Goal: Task Accomplishment & Management: Use online tool/utility

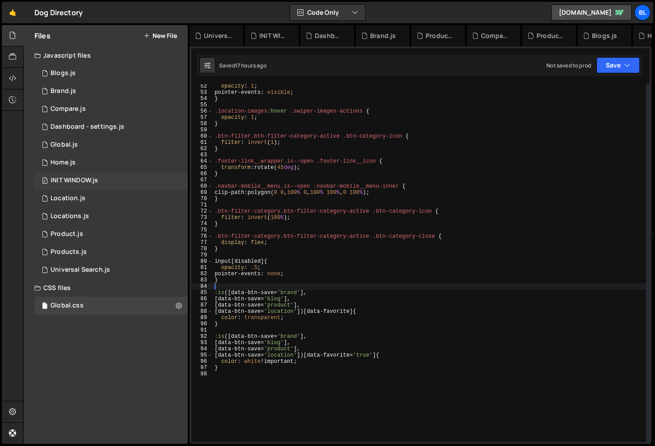
scroll to position [320, 0]
click at [107, 157] on div "1 Home.js 0" at bounding box center [110, 163] width 153 height 18
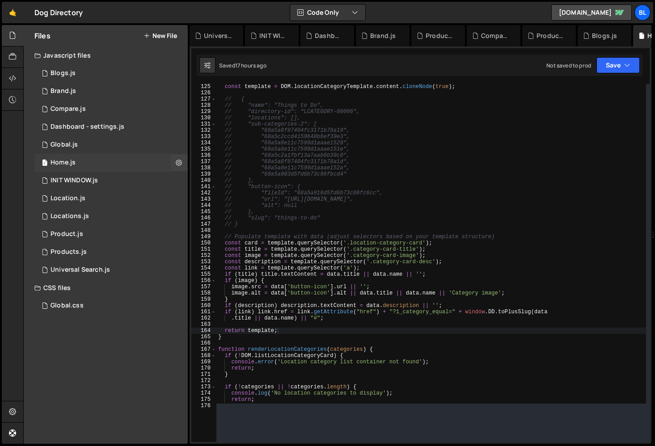
click at [115, 164] on div "1 Home.js 0" at bounding box center [110, 163] width 153 height 18
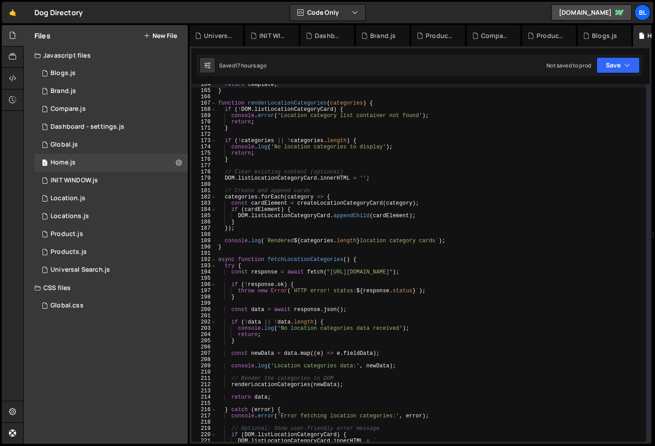
scroll to position [1023, 0]
click at [80, 147] on div "1 Global.js 0" at bounding box center [110, 145] width 153 height 18
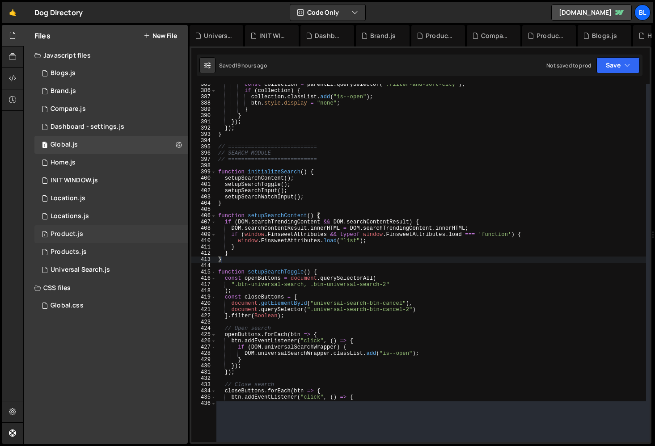
scroll to position [13910, 0]
click at [103, 220] on div "1 Locations.js 0" at bounding box center [110, 217] width 153 height 18
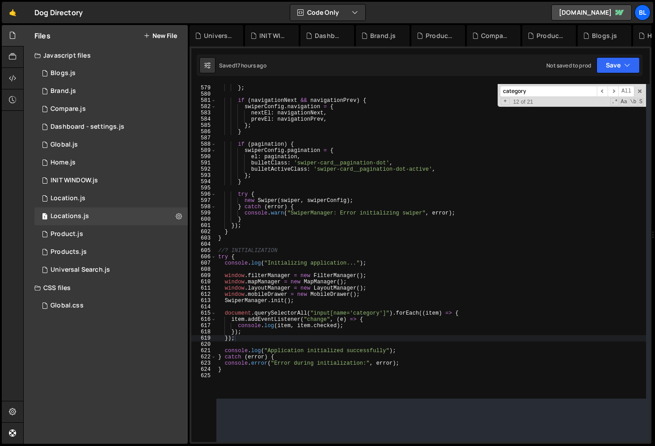
click at [249, 336] on div "slidesPerView : 1 , } ; if ( navigationNext && navigationPrev ) { swiperConfig …" at bounding box center [431, 239] width 430 height 320
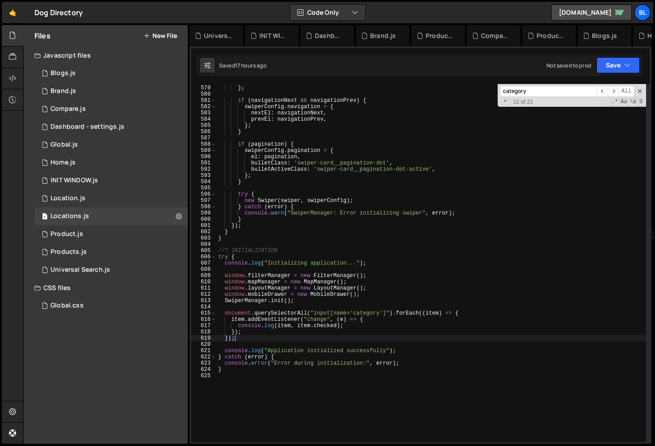
scroll to position [3618, 0]
click at [306, 297] on div "slidesPerView : 1 , } ; if ( navigationNext && navigationPrev ) { swiperConfig …" at bounding box center [431, 264] width 430 height 371
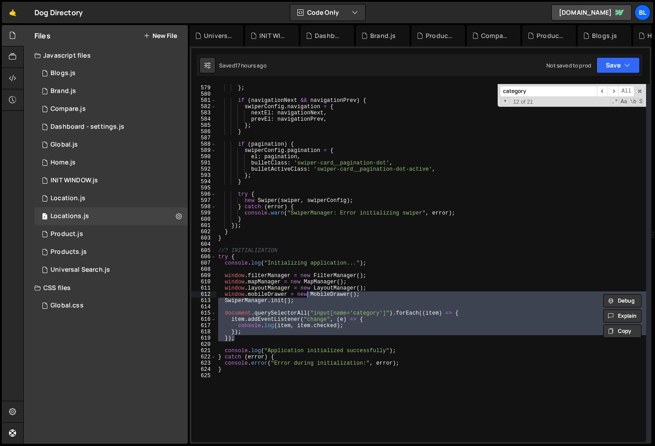
click at [297, 301] on div "slidesPerView : 1 , } ; if ( navigationNext && navigationPrev ) { swiperConfig …" at bounding box center [431, 264] width 430 height 371
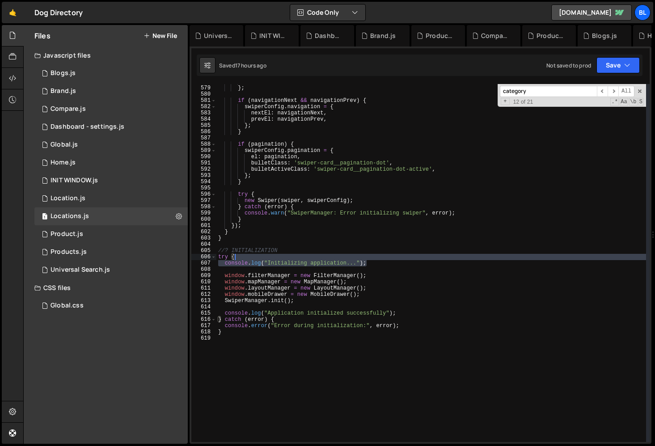
type textarea "try {"
drag, startPoint x: 375, startPoint y: 264, endPoint x: 377, endPoint y: 259, distance: 4.8
click at [377, 259] on div "slidesPerView : 1 , } ; if ( navigationNext && navigationPrev ) { swiperConfig …" at bounding box center [431, 264] width 430 height 371
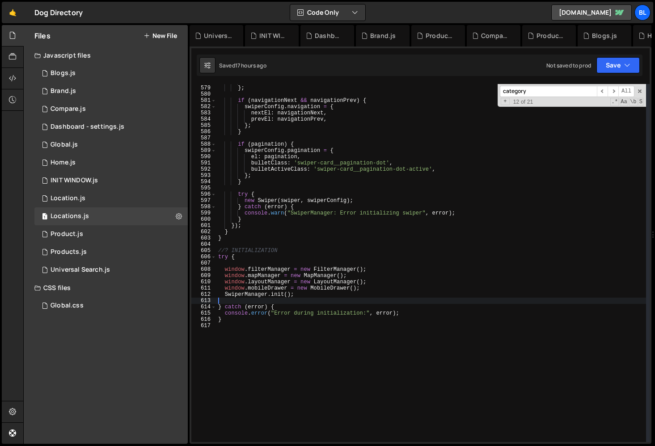
drag, startPoint x: 401, startPoint y: 309, endPoint x: 408, endPoint y: 301, distance: 10.5
click at [408, 301] on div "slidesPerView : 1 , } ; if ( navigationNext && navigationPrev ) { swiperConfig …" at bounding box center [431, 264] width 430 height 371
type textarea "SwiperManager.init();"
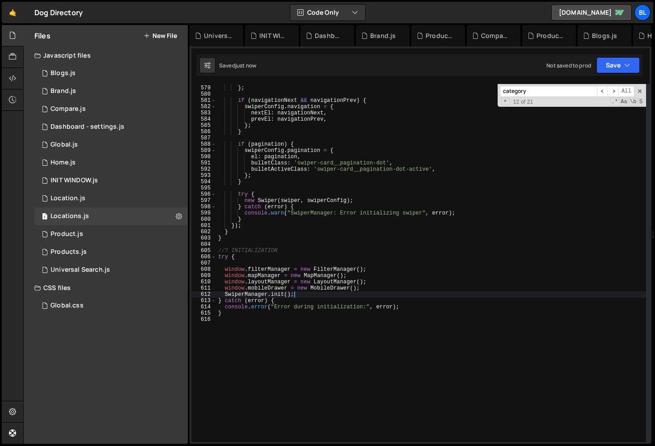
click at [292, 262] on div "slidesPerView : 1 , } ; if ( navigationNext && navigationPrev ) { swiperConfig …" at bounding box center [431, 264] width 430 height 371
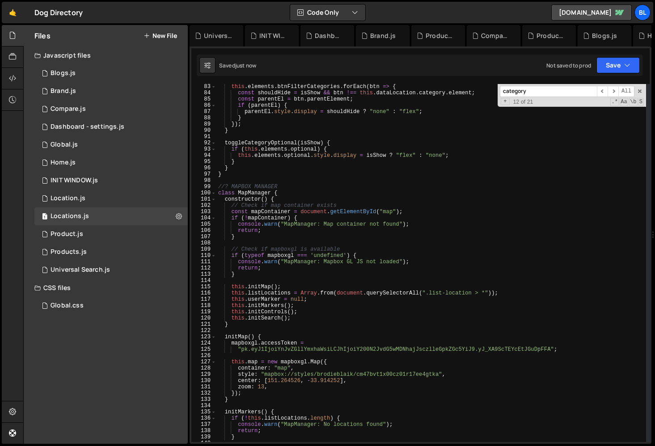
scroll to position [514, 0]
click at [640, 90] on span at bounding box center [640, 91] width 6 height 6
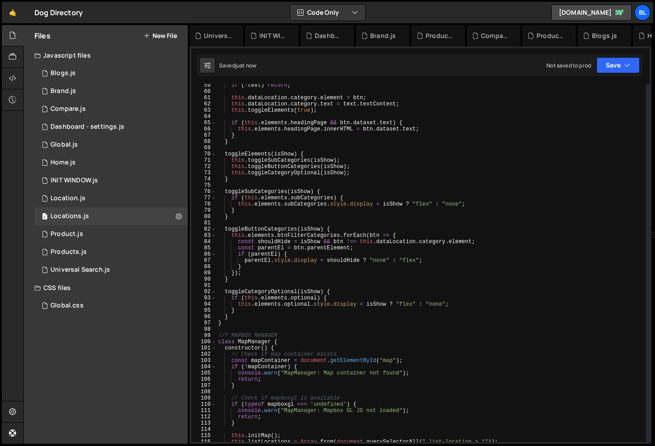
scroll to position [0, 0]
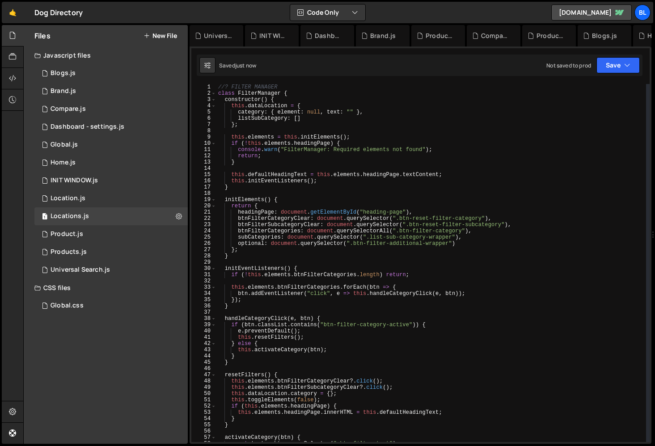
click at [336, 253] on div "//? FILTER MANAGER class FilterManager { constructor ( ) { this . dataLocation …" at bounding box center [431, 269] width 430 height 371
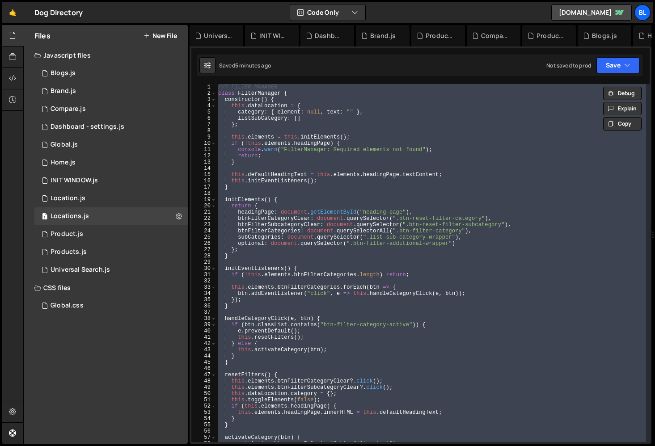
click at [329, 350] on div "//? FILTER MANAGER class FilterManager { constructor ( ) { this . dataLocation …" at bounding box center [431, 269] width 430 height 371
paste textarea
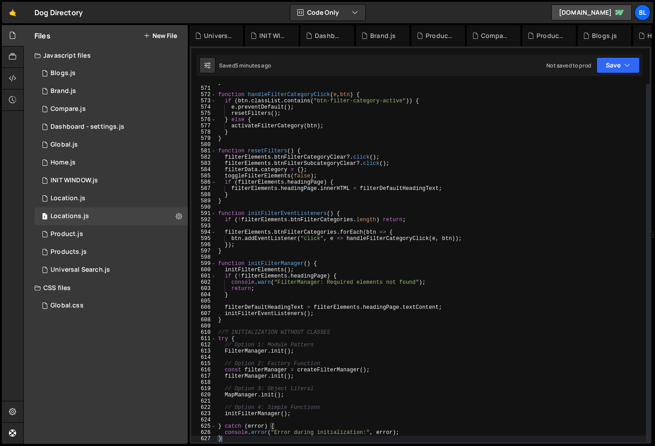
scroll to position [3568, 0]
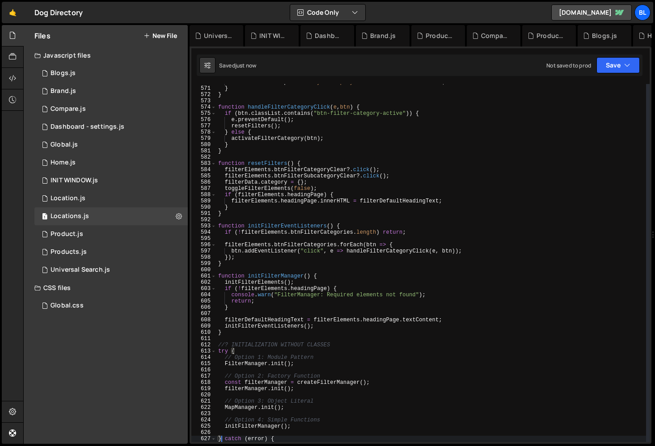
click at [325, 354] on div "filterElements . optional . style . display = isShow ? "flex" : "none" ; } } fu…" at bounding box center [431, 264] width 430 height 371
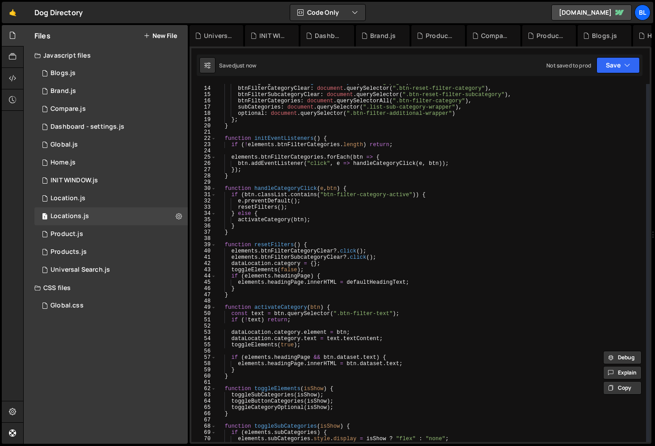
scroll to position [0, 0]
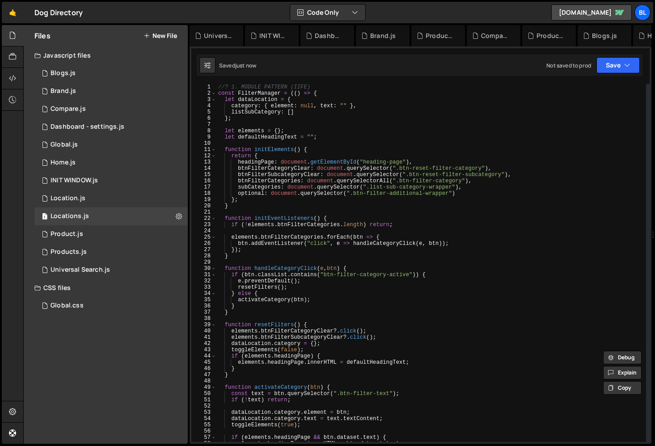
click at [277, 172] on div "//? 1. MODULE PATTERN (IIFE) const FilterManager = (( ) => { let dataLocation =…" at bounding box center [431, 269] width 430 height 371
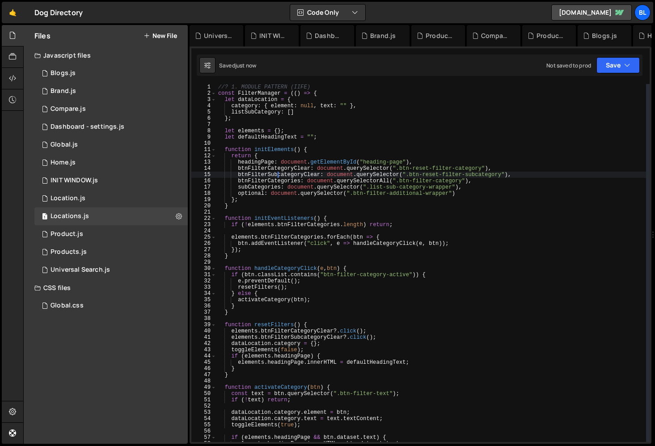
click at [285, 138] on div "//? 1. MODULE PATTERN (IIFE) const FilterManager = (( ) => { let dataLocation =…" at bounding box center [431, 269] width 430 height 371
click at [273, 185] on div "//? 1. MODULE PATTERN (IIFE) const FilterManager = (( ) => { let dataLocation =…" at bounding box center [431, 269] width 430 height 371
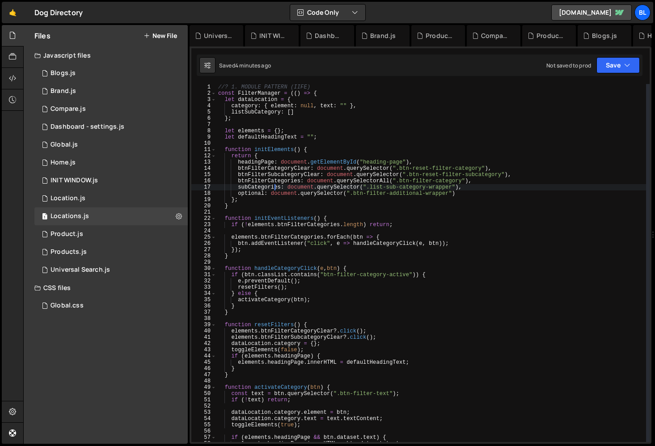
click at [299, 257] on div "//? 1. MODULE PATTERN (IIFE) const FilterManager = (( ) => { let dataLocation =…" at bounding box center [431, 269] width 430 height 371
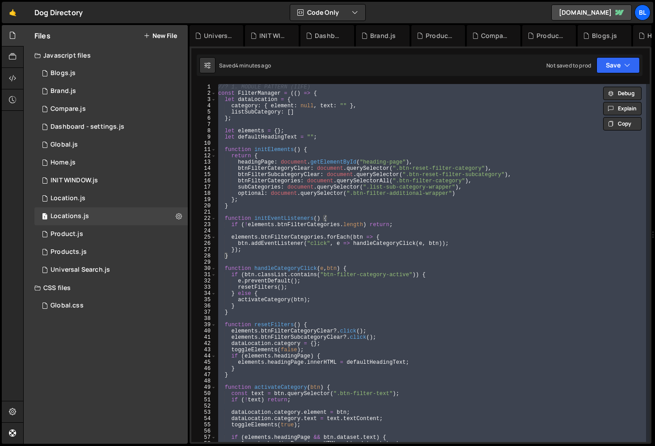
paste textarea
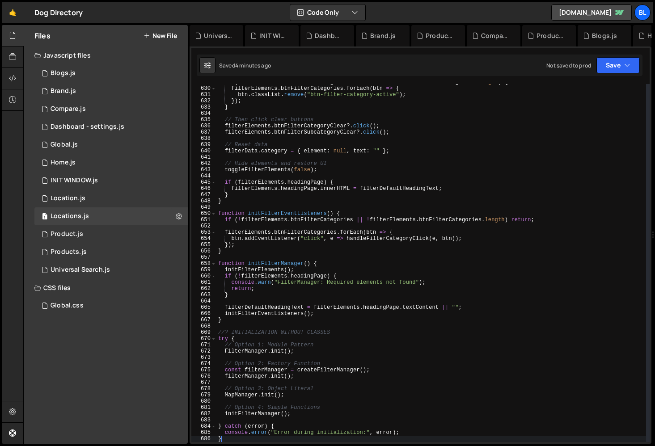
scroll to position [3937, 0]
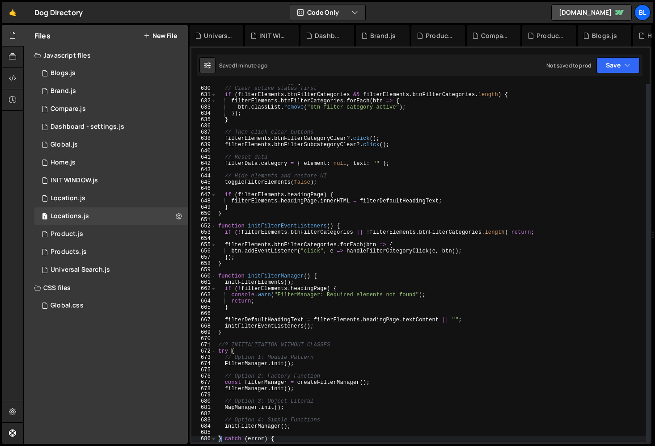
click at [346, 246] on div "function resetFilters ( ) { // Clear active states first if ( filterElements . …" at bounding box center [431, 264] width 430 height 371
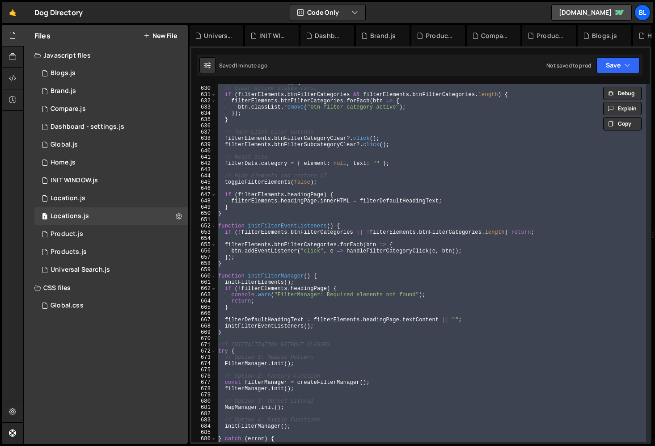
paste textarea
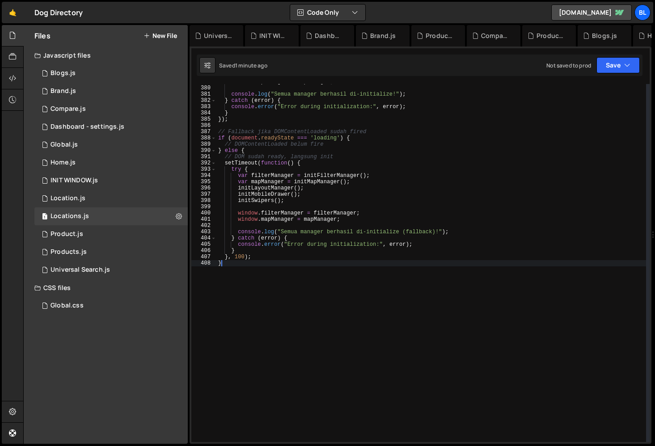
scroll to position [2372, 0]
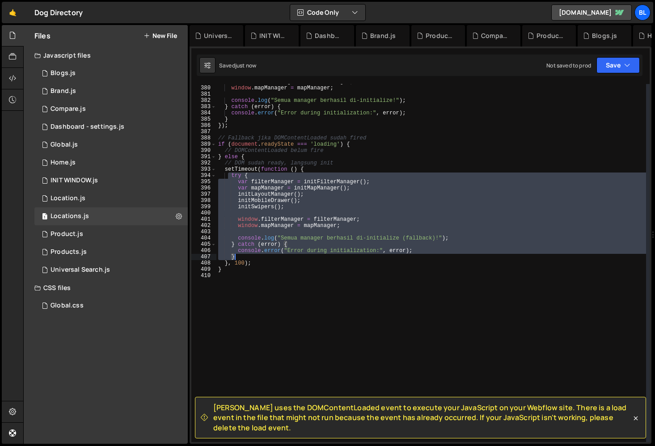
drag, startPoint x: 227, startPoint y: 175, endPoint x: 268, endPoint y: 256, distance: 91.2
click at [268, 256] on div "window . filterManager = filterManager ; window . mapManager = mapManager ; con…" at bounding box center [431, 264] width 430 height 371
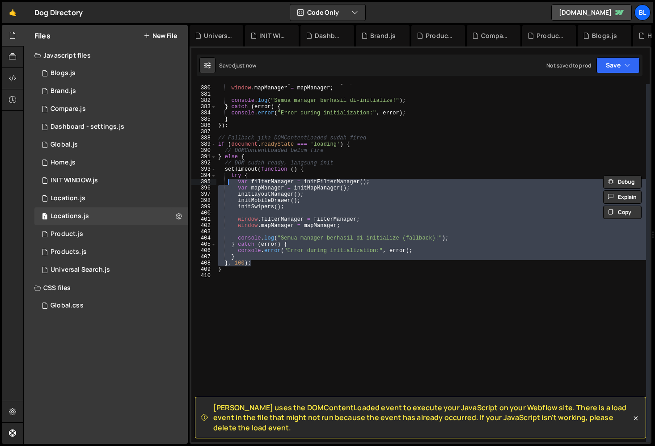
drag, startPoint x: 253, startPoint y: 264, endPoint x: 229, endPoint y: 179, distance: 87.7
click at [229, 179] on div "window . filterManager = filterManager ; window . mapManager = mapManager ; con…" at bounding box center [431, 264] width 430 height 371
click at [229, 172] on div at bounding box center [229, 172] width 0 height 0
click at [243, 251] on div "window . filterManager = filterManager ; window . mapManager = mapManager ; con…" at bounding box center [431, 264] width 430 height 371
type textarea "console.error("Error during initialization:", error);"
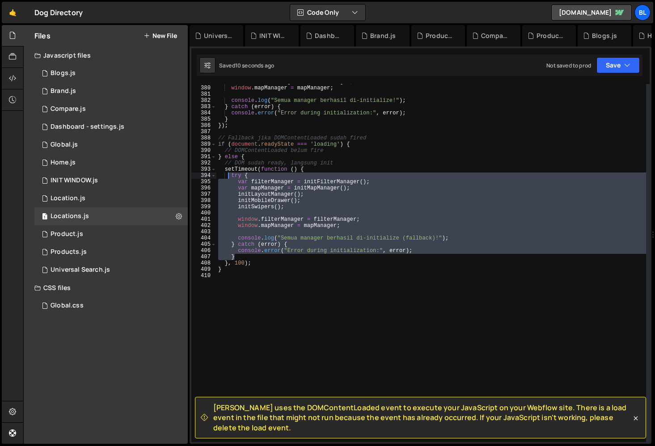
drag, startPoint x: 237, startPoint y: 257, endPoint x: 227, endPoint y: 175, distance: 82.5
click at [227, 175] on div "window . filterManager = filterManager ; window . mapManager = mapManager ; con…" at bounding box center [431, 264] width 430 height 371
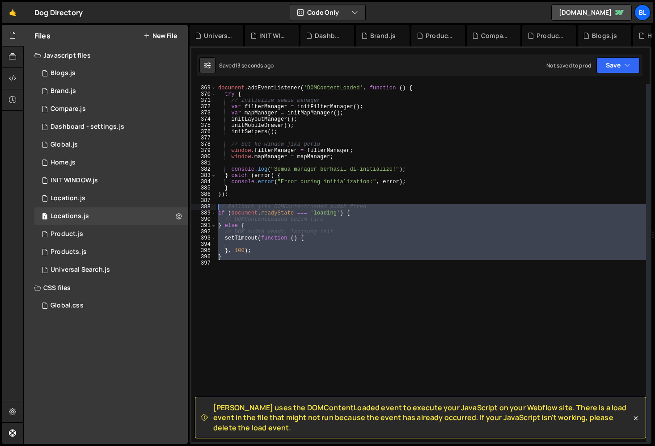
drag, startPoint x: 234, startPoint y: 281, endPoint x: 211, endPoint y: 206, distance: 79.2
click at [211, 206] on div "368 369 370 371 372 373 374 375 376 377 378 379 380 381 382 383 384 385 386 387…" at bounding box center [420, 263] width 458 height 358
paste textarea "}"
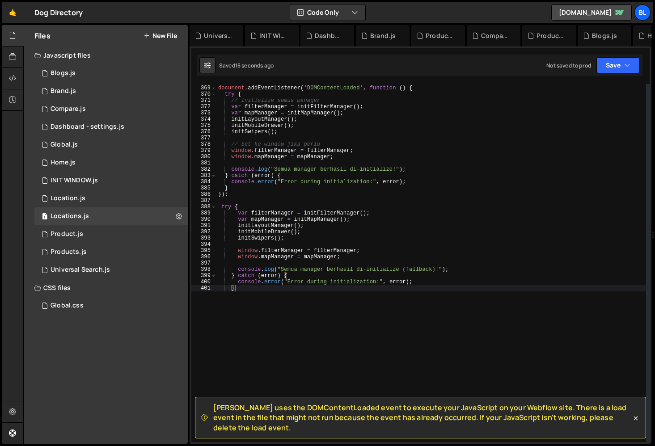
type textarea "}"
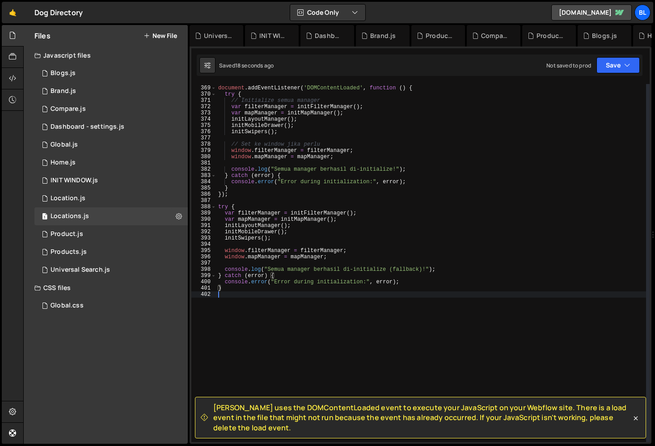
click at [442, 347] on div "//? INITIALIZATION - SIMPLE & RELIABLE document . addEventListener ( 'DOMConten…" at bounding box center [431, 264] width 430 height 371
click at [388, 333] on div "//? INITIALIZATION - SIMPLE & RELIABLE document . addEventListener ( 'DOMConten…" at bounding box center [431, 264] width 430 height 371
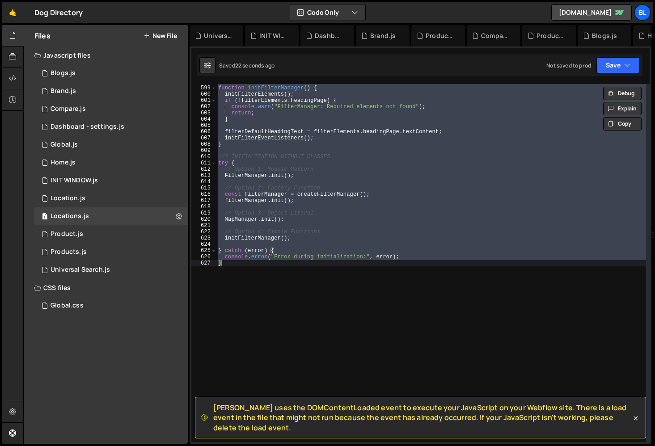
scroll to position [3668, 0]
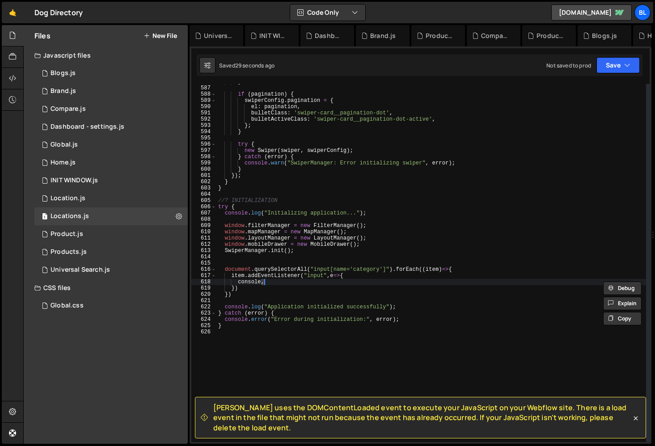
type textarea "conso"
type textarea "asd"
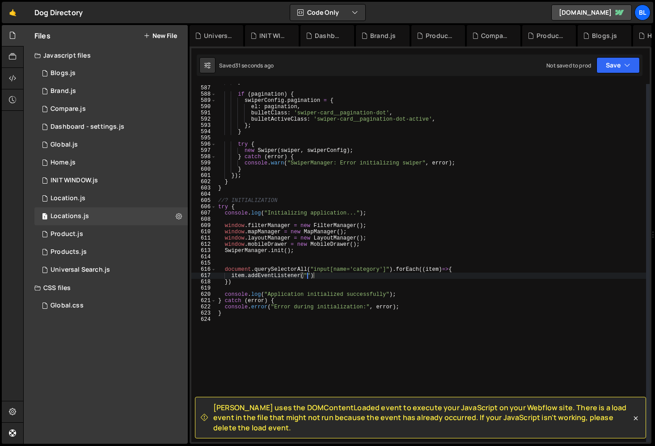
type textarea "item.addeve"
type textarea "conso"
type textarea "asd"
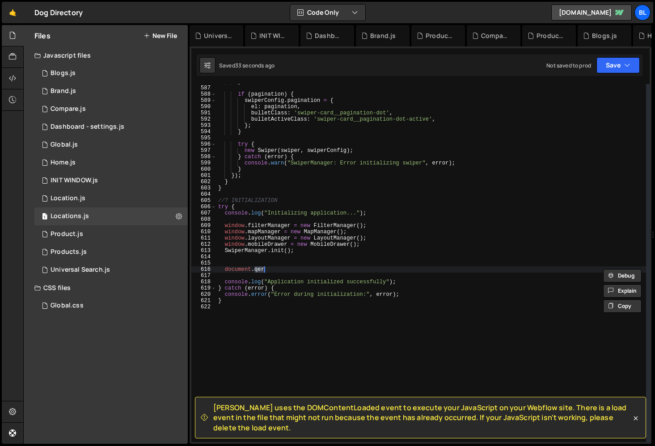
type textarea "doc"
type textarea "cons"
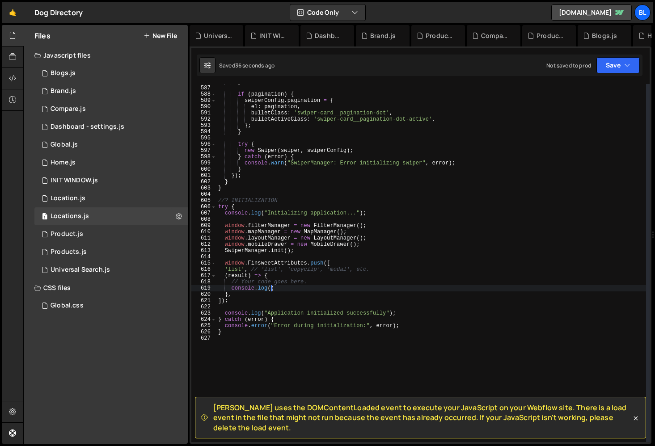
type textarea "conso"
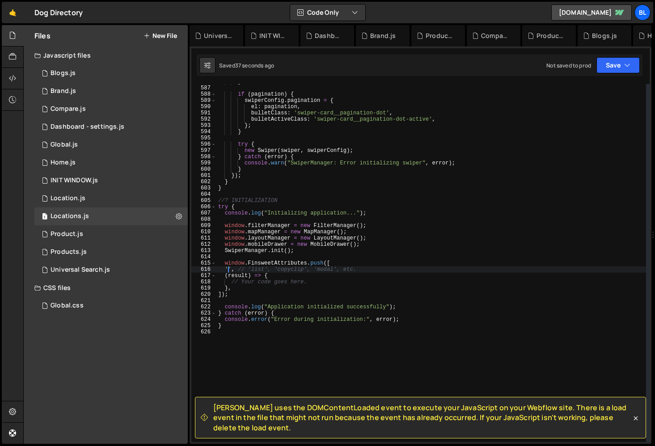
type textarea "'ATTRIBUTE_KEY', // 'list', 'copyclip', 'modal', etc."
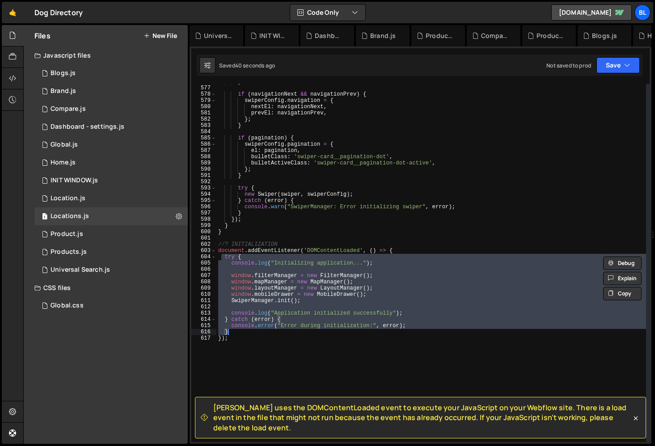
scroll to position [2857, 0]
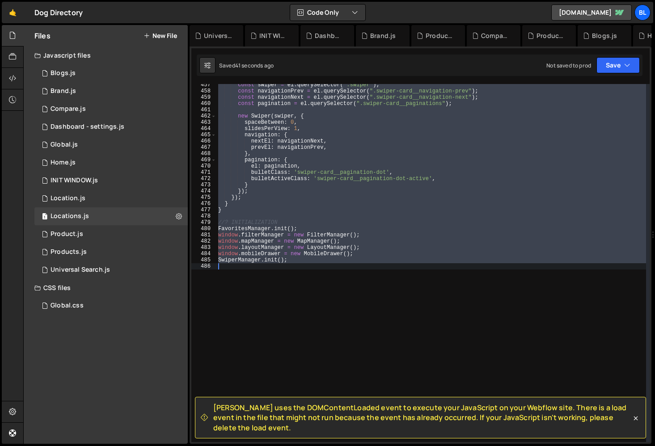
type textarea "});"
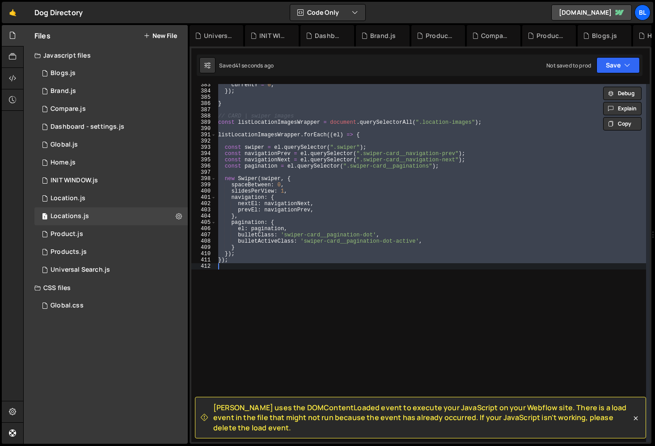
scroll to position [2394, 0]
click at [343, 296] on div "currentY = 0 ; }) ; } // CARD | swiper images const listLocationImagesWrapper =…" at bounding box center [431, 267] width 430 height 371
click at [280, 246] on div "currentY = 0 ; }) ; } // CARD | swiper images const listLocationImagesWrapper =…" at bounding box center [431, 267] width 430 height 371
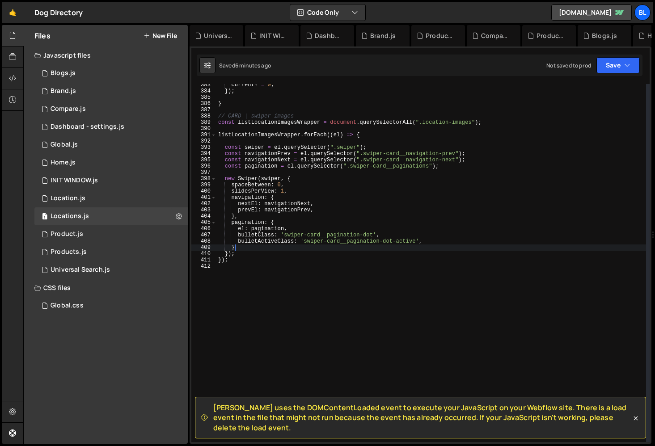
type textarea "});"
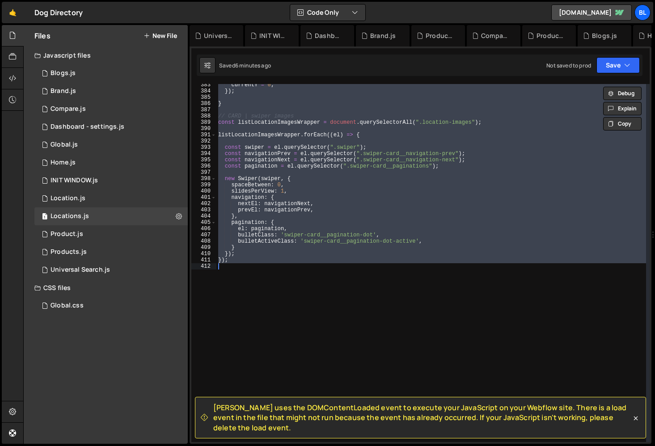
paste textarea
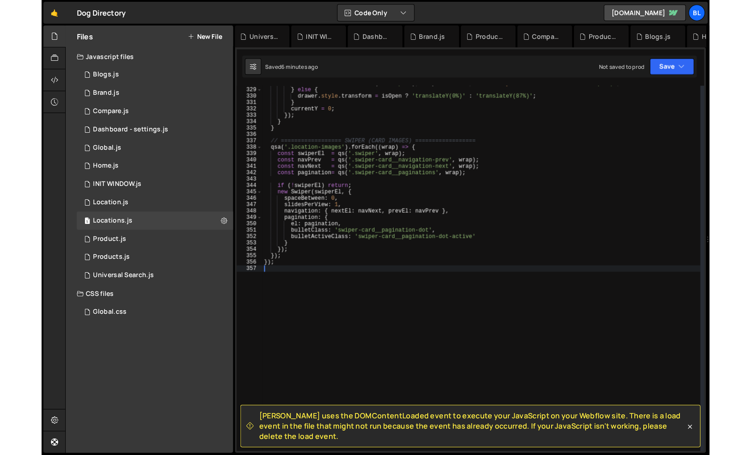
scroll to position [2053, 0]
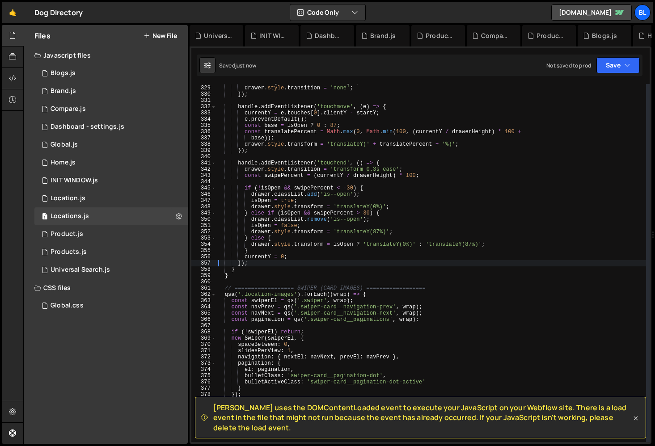
click at [632, 419] on icon at bounding box center [635, 418] width 9 height 9
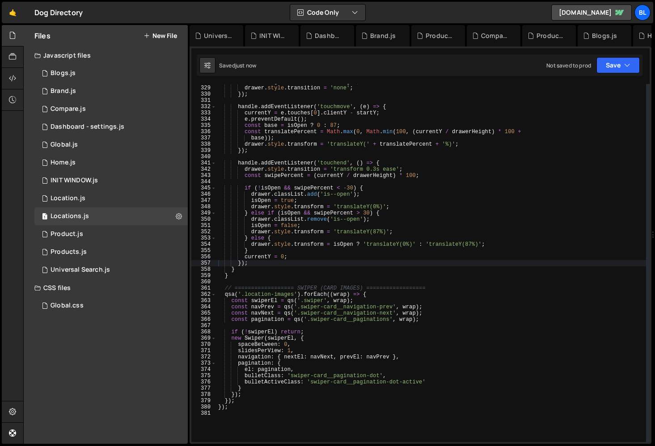
click at [419, 358] on div "drawerHeight = drawer . offsetHeight ; drawer . style . transition = 'none' ; }…" at bounding box center [431, 264] width 430 height 371
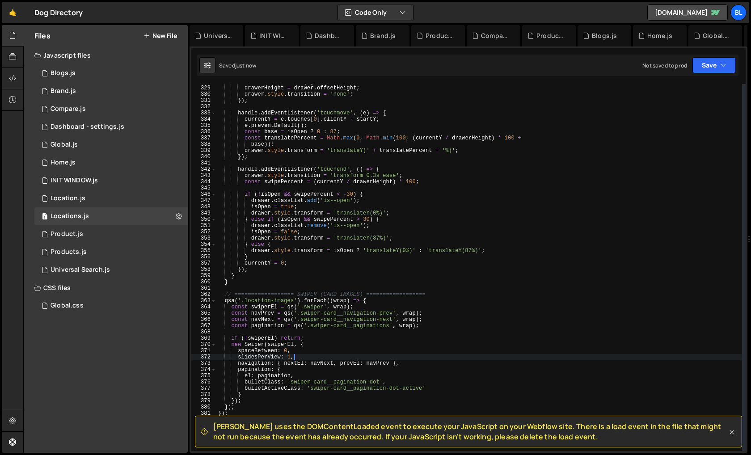
click at [655, 430] on icon at bounding box center [732, 432] width 9 height 9
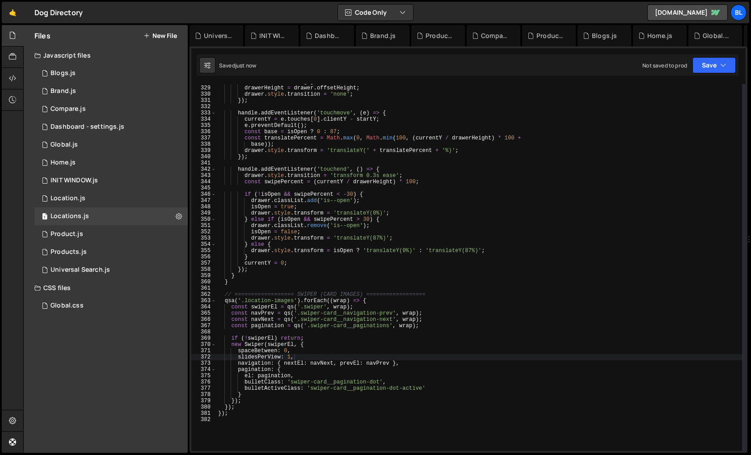
click at [244, 408] on div "startY = e . touches [ 0 ] . clientY ; drawerHeight = drawer . offsetHeight ; d…" at bounding box center [479, 269] width 526 height 380
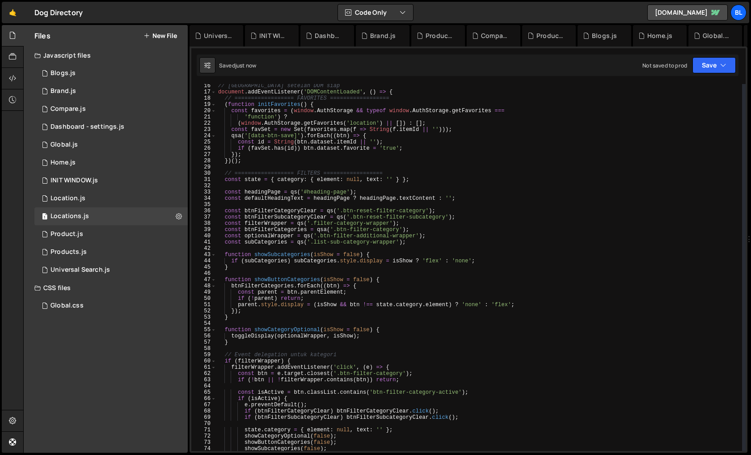
scroll to position [0, 0]
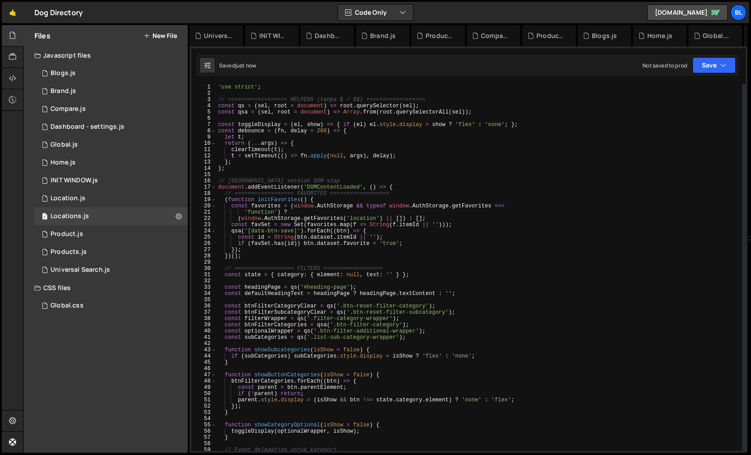
click at [225, 190] on div "'use strict' ; // ================== HELPERS (tanpa $ / $$) ================== …" at bounding box center [479, 274] width 526 height 380
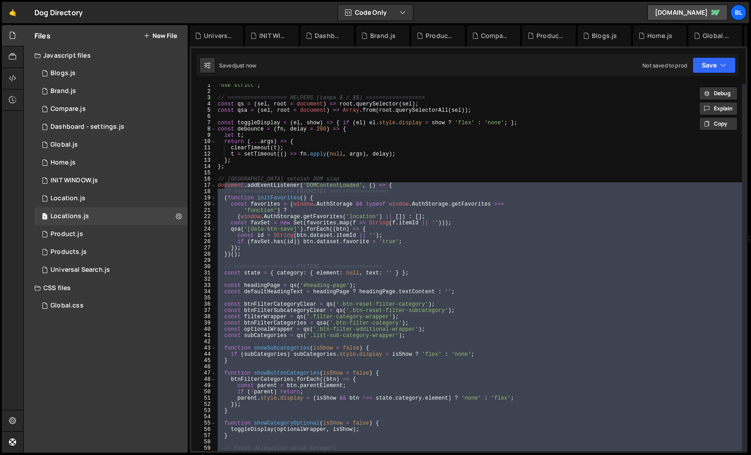
scroll to position [2, 0]
click at [220, 191] on div "'use strict' ; // ================== HELPERS (tanpa $ / $$) ================== …" at bounding box center [479, 272] width 526 height 380
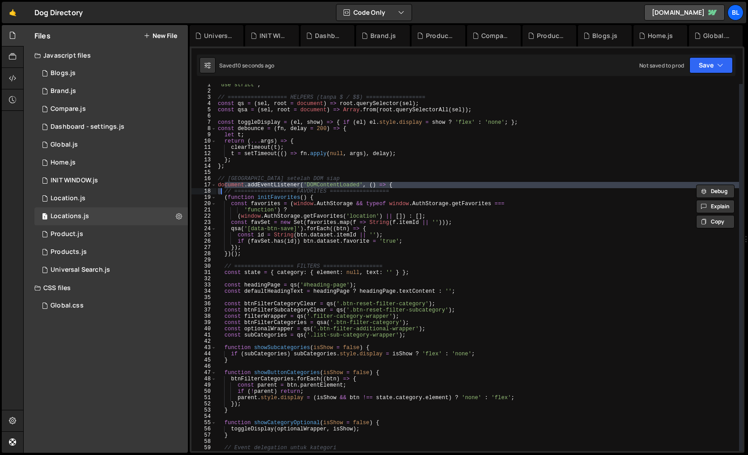
click at [222, 191] on div "'use strict' ; // ================== HELPERS (tanpa $ / $$) ================== …" at bounding box center [479, 272] width 526 height 380
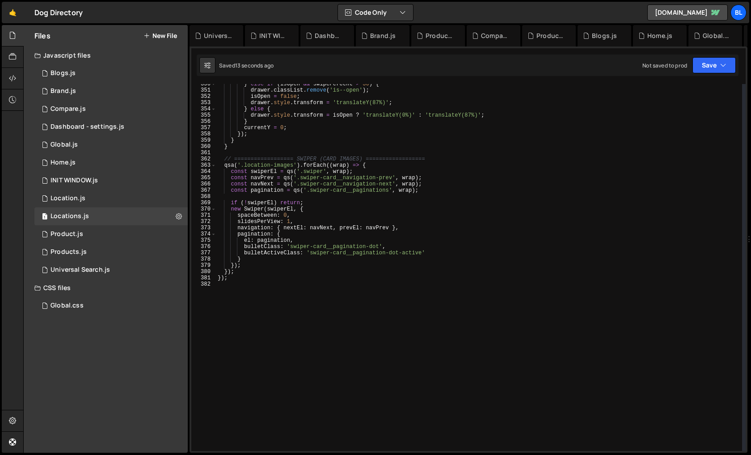
scroll to position [2184, 0]
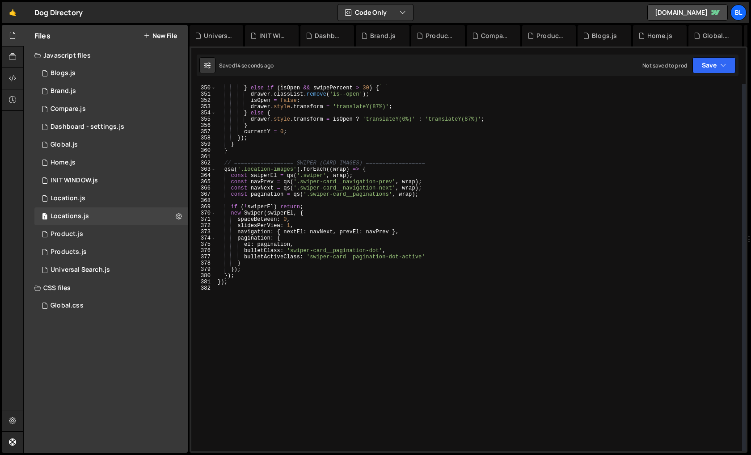
click at [242, 276] on div "drawer . style . transform = 'translateY(0%)' ; } else if ( isOpen && swipePerc…" at bounding box center [479, 269] width 526 height 380
type textarea "}); });"
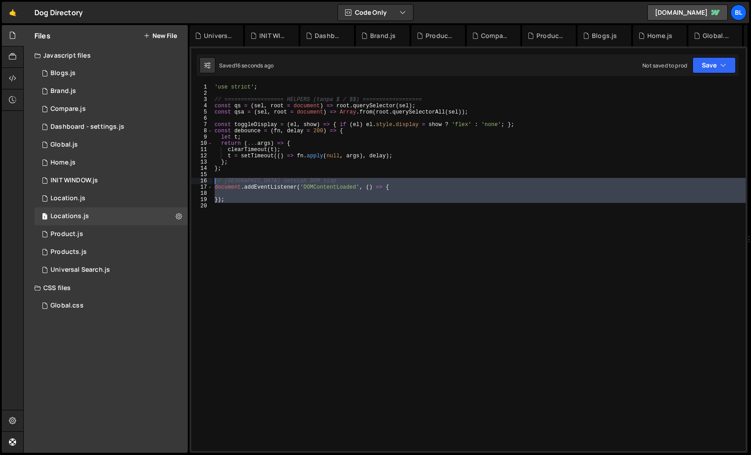
paste textarea "});"
type textarea "});"
drag, startPoint x: 228, startPoint y: 270, endPoint x: 201, endPoint y: 180, distance: 93.9
click at [201, 180] on div "}); 1 2 3 4 5 6 7 8 9 10 11 12 13 14 15 16 17 18 19 20 'use strict' ; // ======…" at bounding box center [468, 267] width 555 height 367
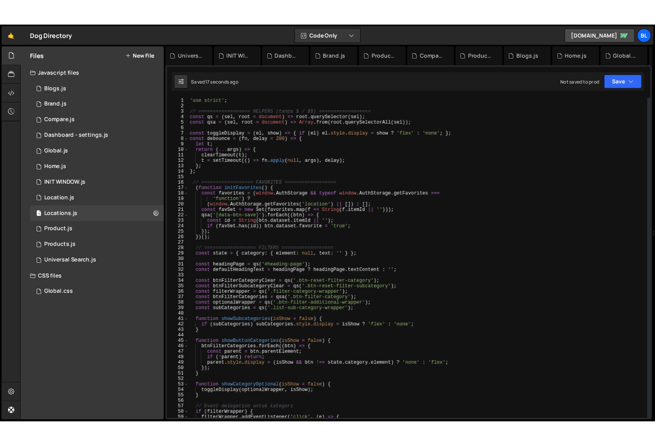
scroll to position [2177, 0]
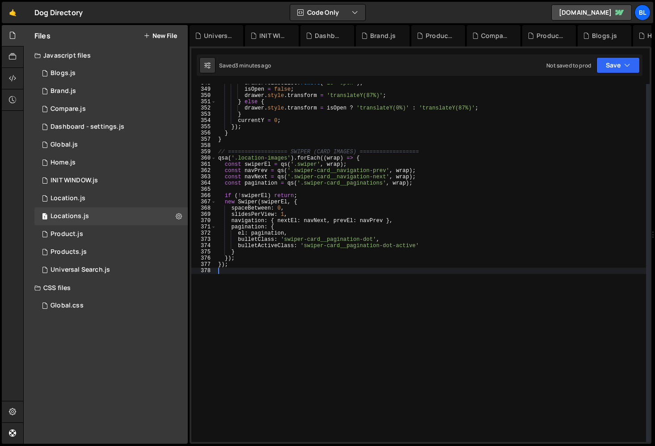
click at [419, 308] on div "drawer . classList . remove ( 'is--open' ) ; isOpen = false ; drawer . style . …" at bounding box center [431, 265] width 430 height 371
type textarea "});"
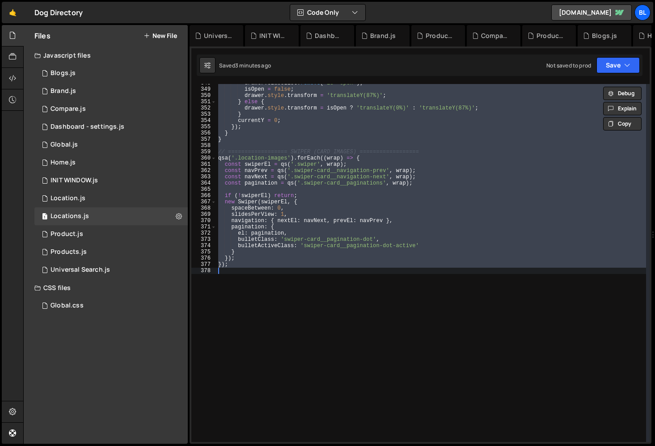
paste textarea
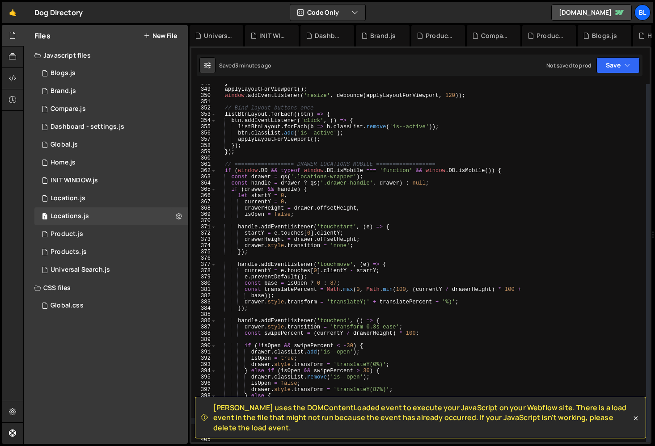
type textarea "});"
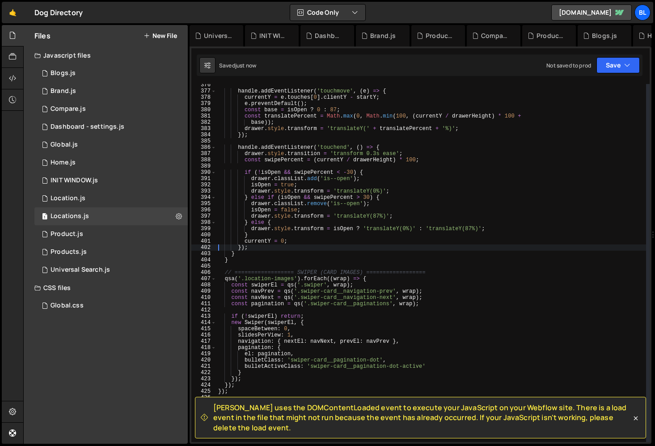
scroll to position [2485, 0]
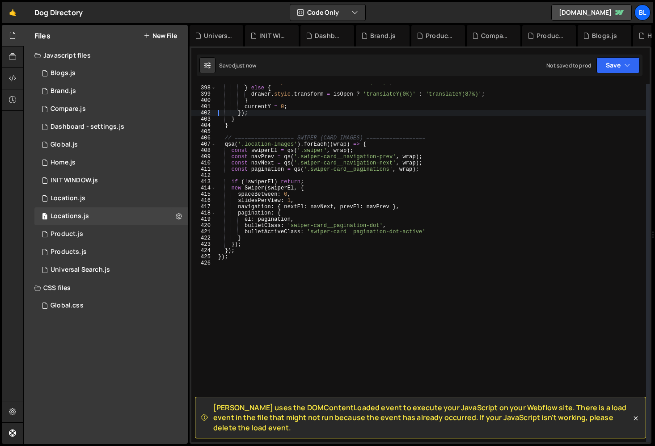
click at [237, 300] on div "drawer . style . transform = 'translateY(87%)' ; } else { drawer . style . tran…" at bounding box center [431, 264] width 430 height 371
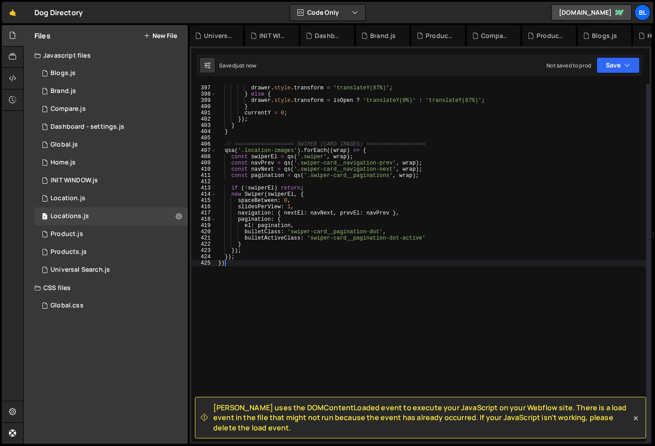
type textarea "}"
type textarea "});"
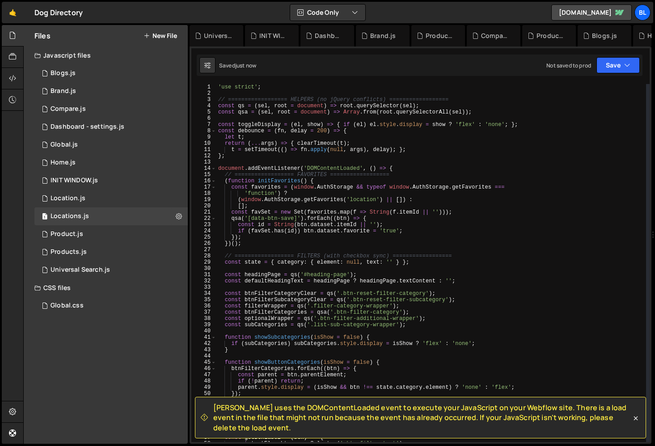
scroll to position [0, 0]
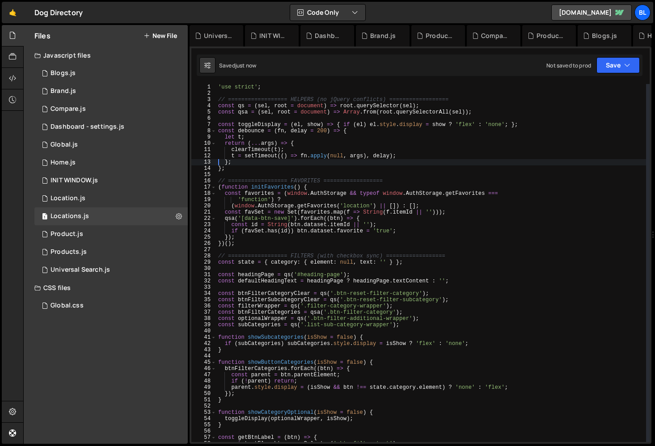
drag, startPoint x: 401, startPoint y: 170, endPoint x: 405, endPoint y: 161, distance: 9.8
click at [405, 161] on div "'use strict' ; // ================== HELPERS (no jQuery conflicts) ============…" at bounding box center [431, 269] width 430 height 371
click at [329, 233] on div "'use strict' ; // ================== HELPERS (no jQuery conflicts) ============…" at bounding box center [431, 269] width 430 height 371
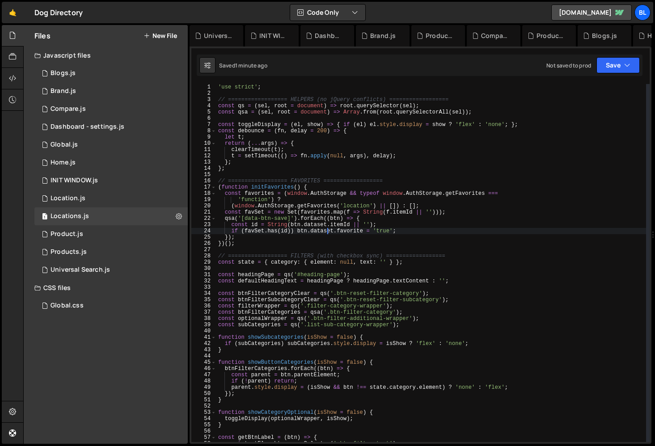
type textarea "});"
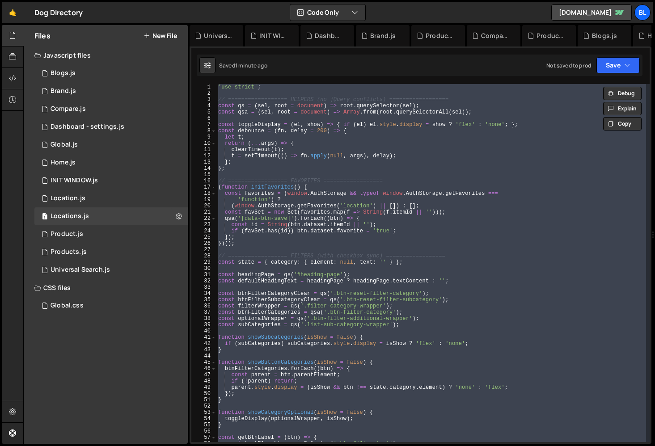
paste textarea
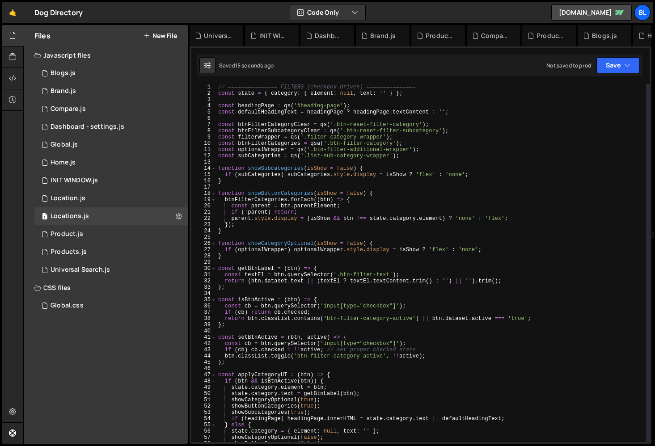
click at [285, 242] on div "// =============== FILTERS (checkbox-driven) =============== const state = { ca…" at bounding box center [431, 269] width 430 height 371
type textarea "}"
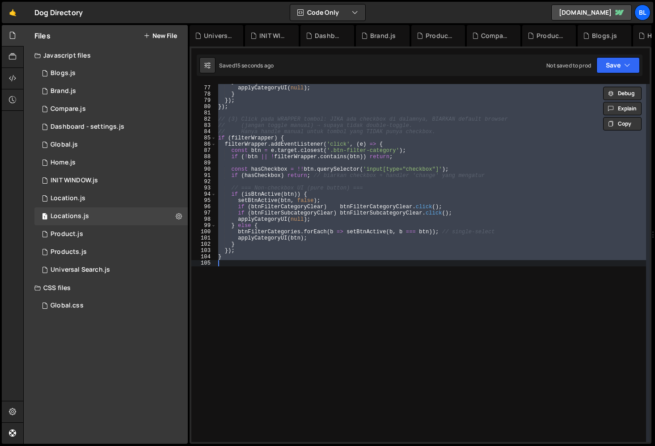
scroll to position [475, 0]
click at [270, 297] on div "} else { applyCategoryUI ( null ) ; } }) ; }) ; // (3) Click pada WRAPPER tombo…" at bounding box center [431, 263] width 430 height 358
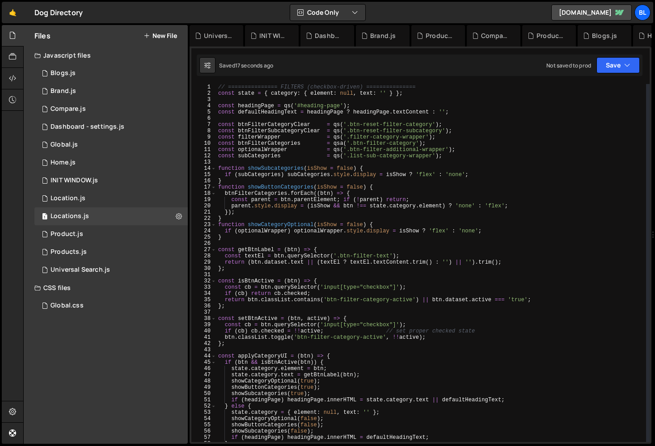
scroll to position [0, 0]
click at [239, 343] on div "// =============== FILTERS (checkbox-driven) =============== const state = { ca…" at bounding box center [431, 269] width 430 height 371
type textarea "}"
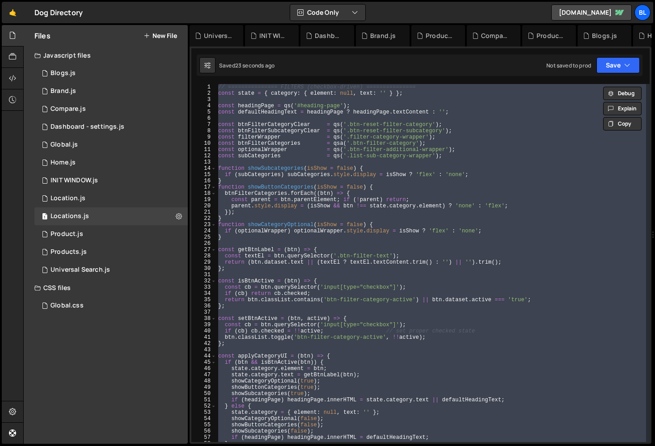
click at [271, 163] on div "// =============== FILTERS (checkbox-driven) =============== const state = { ca…" at bounding box center [431, 269] width 430 height 371
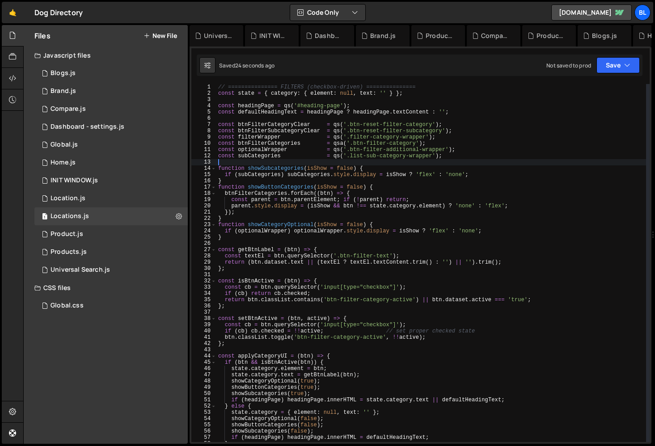
click at [298, 245] on div "// =============== FILTERS (checkbox-driven) =============== const state = { ca…" at bounding box center [431, 269] width 430 height 371
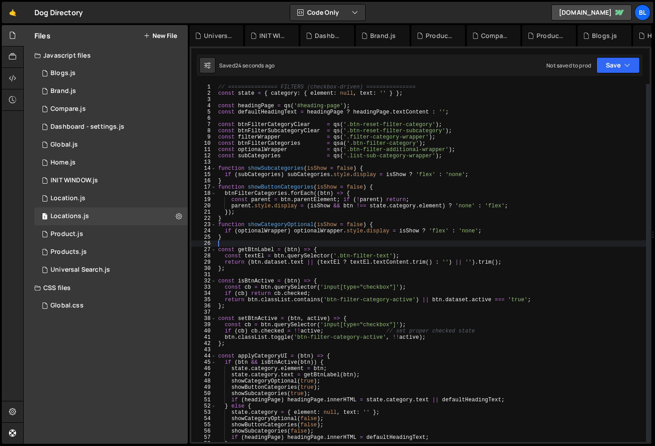
type textarea "}"
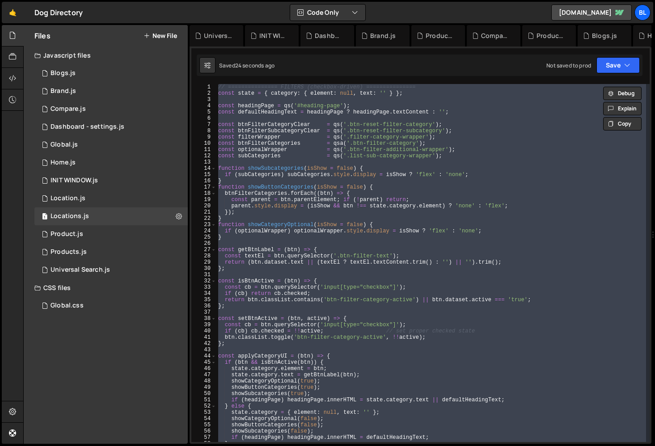
paste textarea
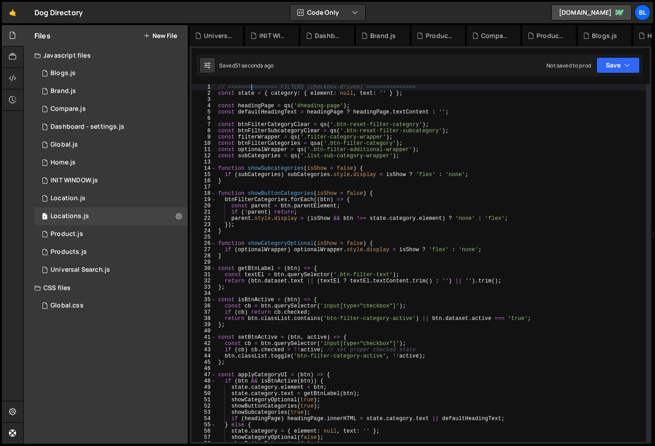
click at [253, 86] on div "// =============== FILTERS (checkbox-driven) =============== const state = { ca…" at bounding box center [431, 269] width 430 height 371
type textarea "// =============== FILTERS (checkbox-driven) ==============="
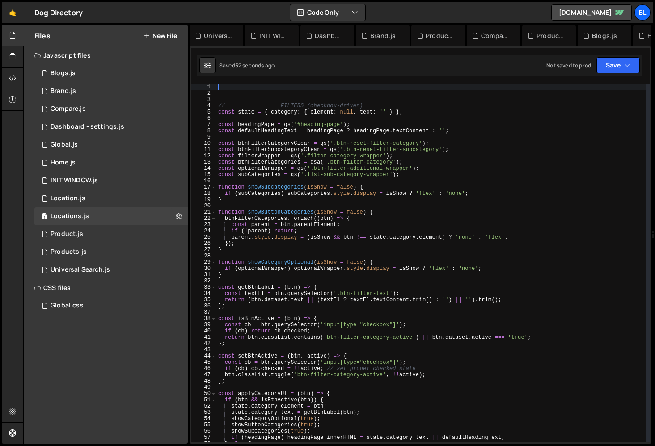
paste textarea "t = setTimeout(() => fn.apply(null, args), delay); };"
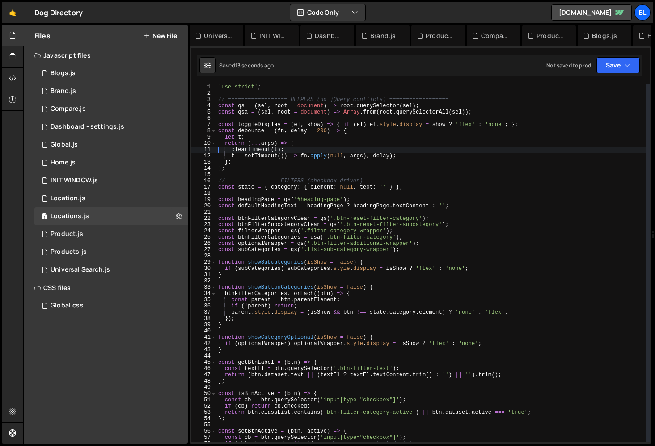
click at [344, 300] on div "'use strict' ; // ================== HELPERS (no jQuery conflicts) ============…" at bounding box center [431, 269] width 430 height 371
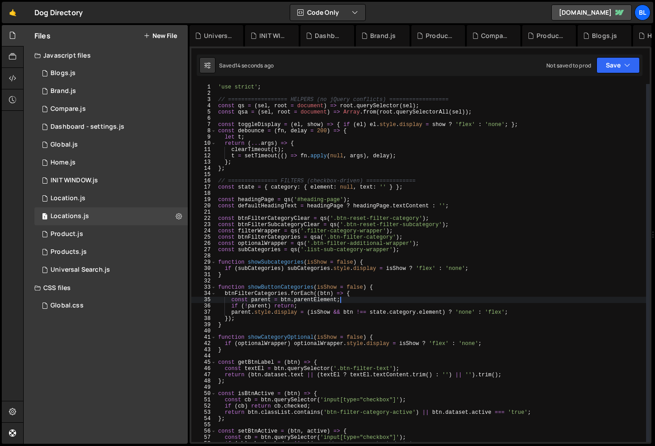
type textarea "}"
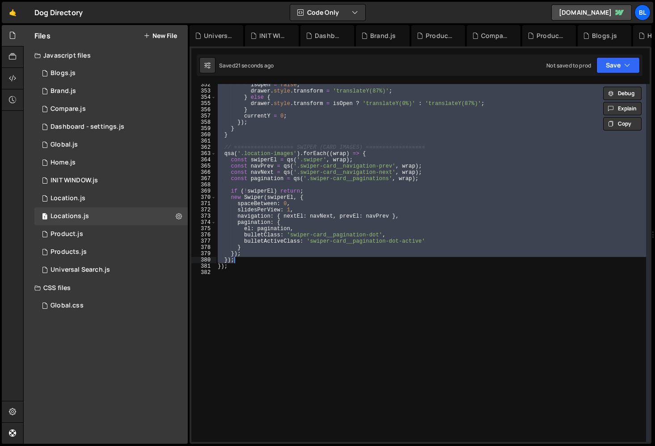
scroll to position [2200, 0]
type textarea "});"
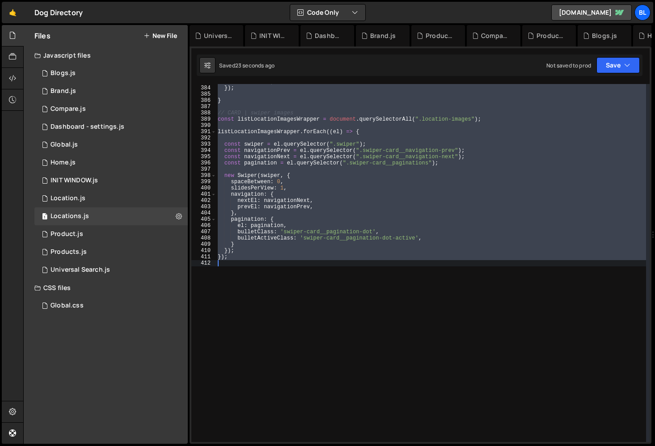
scroll to position [2397, 0]
click at [327, 280] on div "currentY = 0 ; }) ; } // CARD | swiper images const listLocationImagesWrapper =…" at bounding box center [431, 263] width 430 height 358
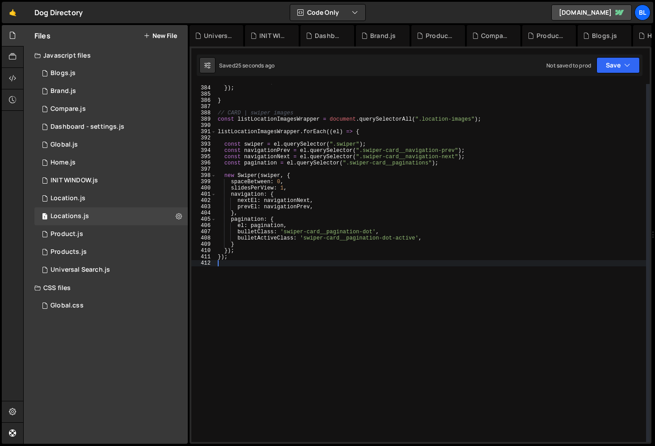
type textarea "});"
click at [327, 280] on div "currentY = 0 ; }) ; } // CARD | swiper images const listLocationImagesWrapper =…" at bounding box center [431, 264] width 430 height 371
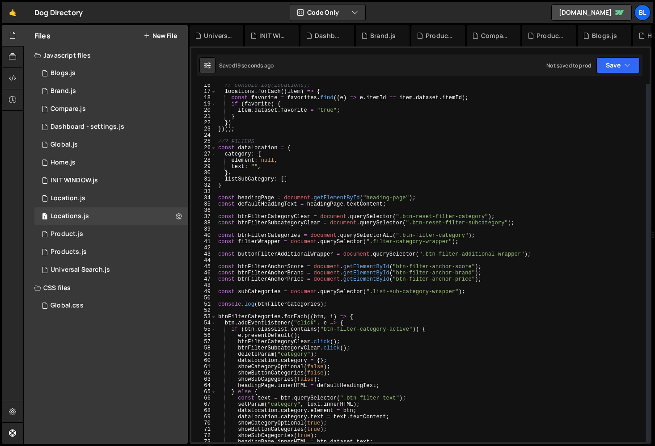
scroll to position [100, 0]
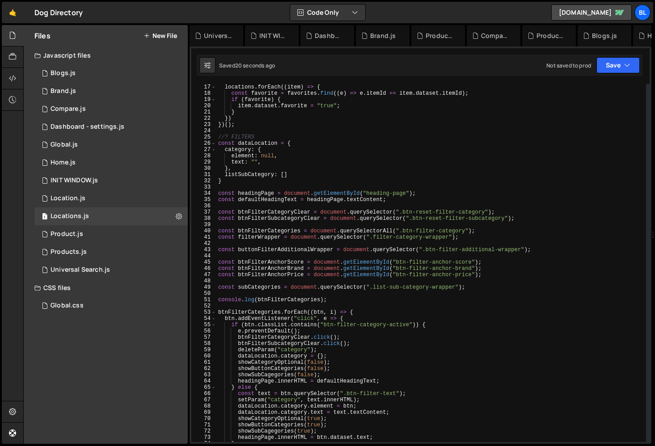
click at [322, 350] on div "// console.log(locations); locations . forEach (( item ) => { const favorite = …" at bounding box center [431, 263] width 430 height 371
click at [354, 346] on div "// console.log(locations); locations . forEach (( item ) => { const favorite = …" at bounding box center [431, 263] width 430 height 371
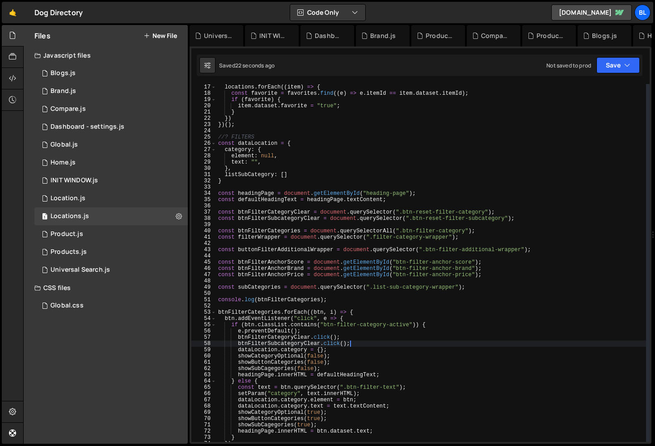
click at [372, 398] on div "// console.log(locations); locations . forEach (( item ) => { const favorite = …" at bounding box center [431, 263] width 430 height 371
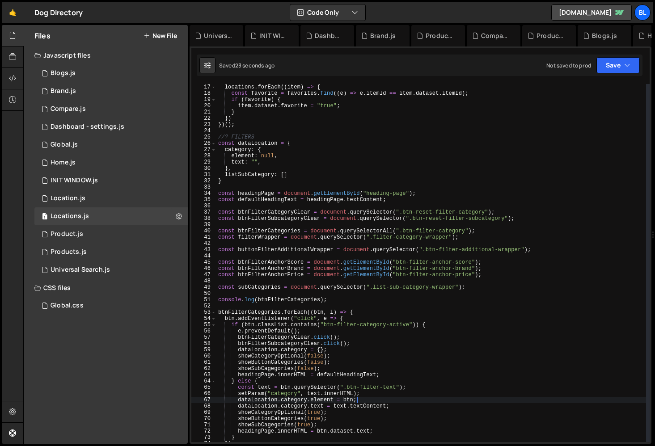
click at [380, 394] on div "// console.log(locations); locations . forEach (( item ) => { const favorite = …" at bounding box center [431, 263] width 430 height 371
click at [408, 389] on div "// console.log(locations); locations . forEach (( item ) => { const favorite = …" at bounding box center [431, 263] width 430 height 371
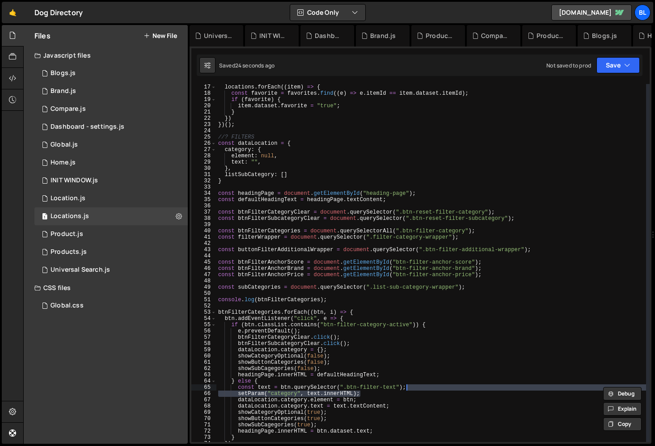
type textarea "const text = btn.querySelector(".btn-filter-text");"
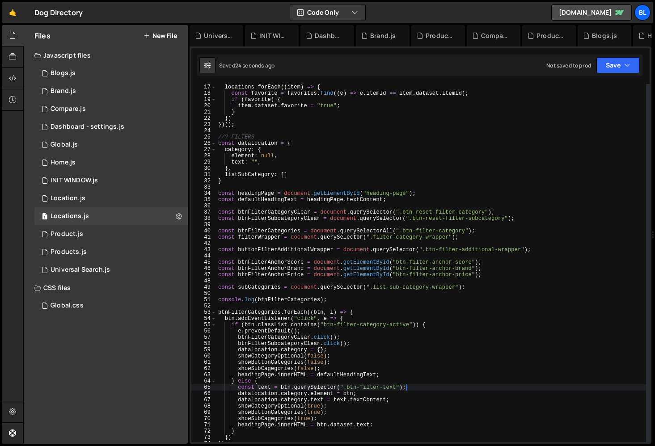
scroll to position [0, 0]
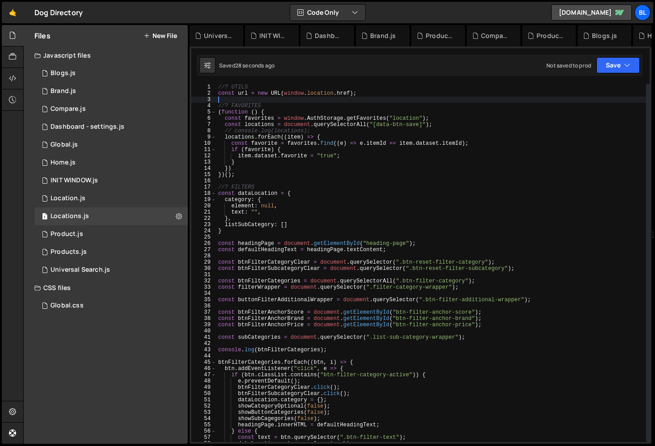
drag, startPoint x: 228, startPoint y: 147, endPoint x: 211, endPoint y: 99, distance: 51.1
click at [211, 99] on div "1 2 3 4 5 6 7 8 9 10 11 12 13 14 15 16 17 18 19 20 21 22 23 24 25 26 27 28 29 3…" at bounding box center [420, 263] width 458 height 358
